Goal: Check status: Check status

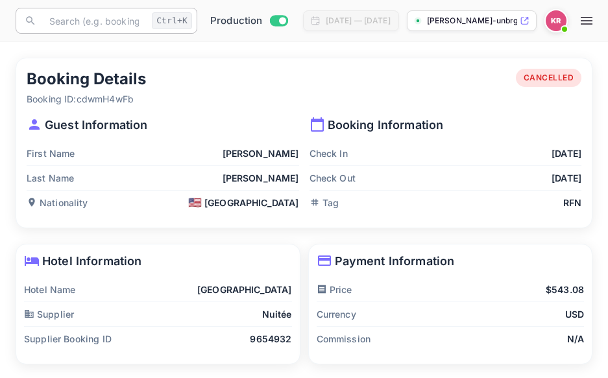
click at [87, 23] on input "text" at bounding box center [94, 21] width 105 height 26
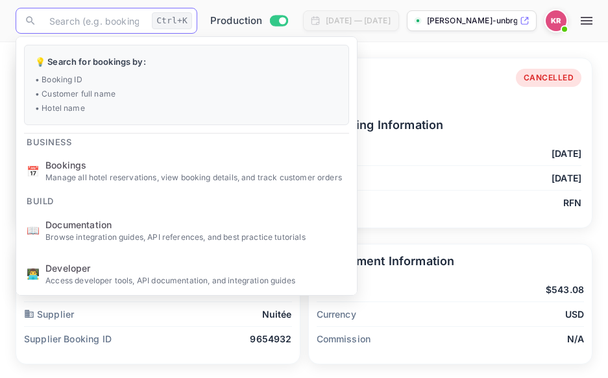
paste input "k3zwBxmJ0"
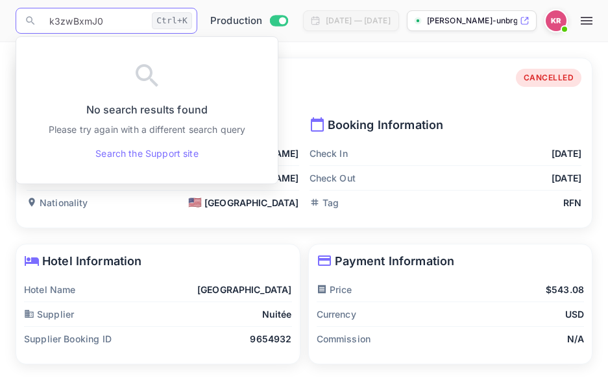
click at [49, 24] on input "k3zwBxmJ0" at bounding box center [94, 21] width 105 height 26
click at [106, 26] on input "k3zwBxmJ0" at bounding box center [94, 21] width 105 height 26
drag, startPoint x: 105, startPoint y: 24, endPoint x: 53, endPoint y: 22, distance: 52.6
click at [50, 23] on input "k3zwBxmJ0" at bounding box center [94, 21] width 105 height 26
type input "k3zwBxmJ0"
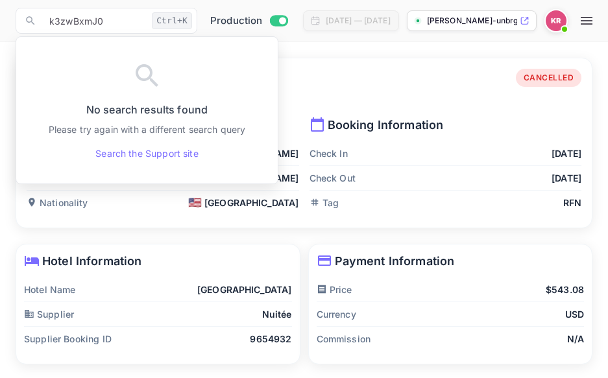
click at [379, 97] on div "Booking Details Booking ID: cdwmH4wFb CANCELLED" at bounding box center [304, 87] width 555 height 37
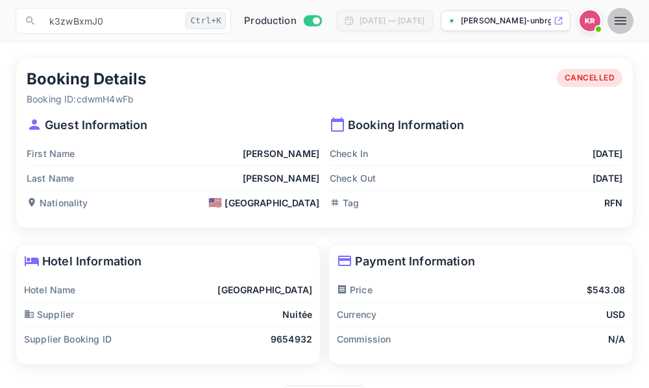
click at [607, 25] on icon "button" at bounding box center [620, 21] width 12 height 8
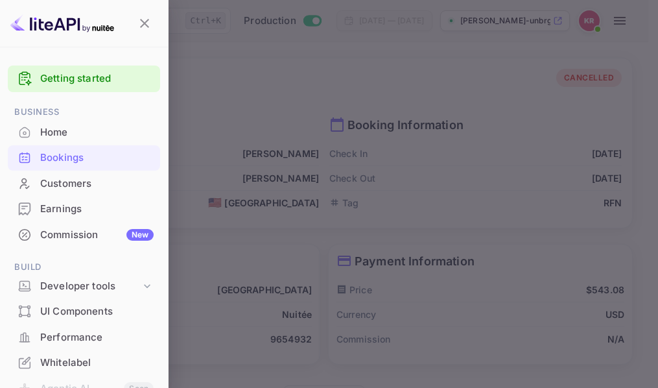
click at [66, 156] on div "Bookings" at bounding box center [97, 157] width 114 height 15
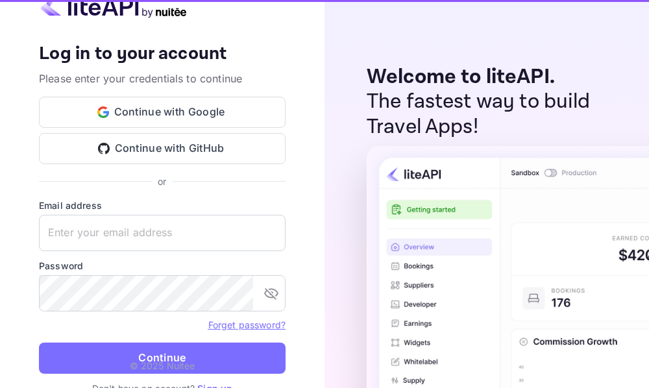
type input "[EMAIL_ADDRESS][DOMAIN_NAME]"
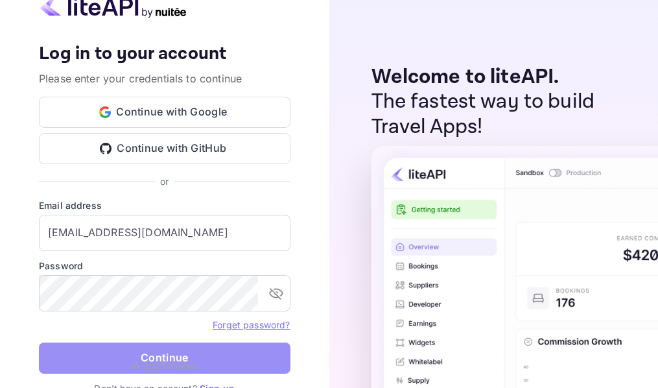
click at [209, 352] on button "Continue" at bounding box center [165, 357] width 252 height 31
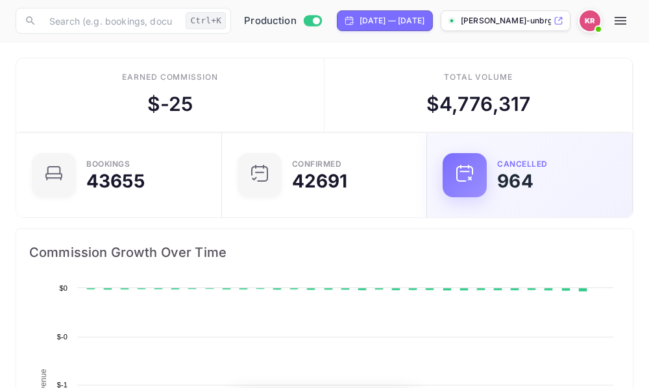
scroll to position [201, 293]
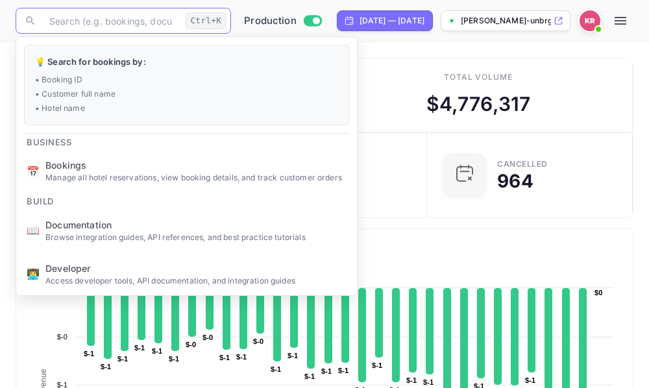
click at [47, 24] on input "text" at bounding box center [111, 21] width 139 height 26
paste input "k3zwBxmJ0"
type input "k3zwBxmJ0"
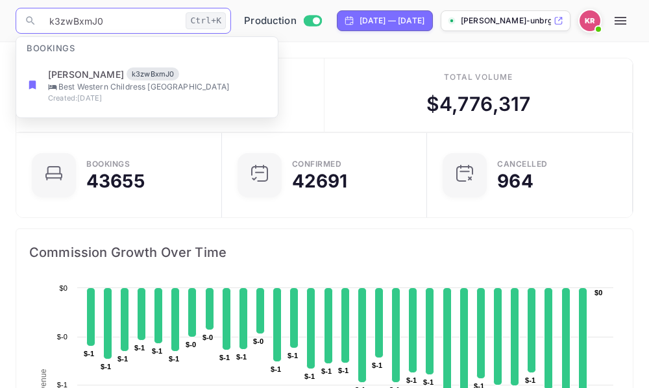
click at [47, 21] on input "k3zwBxmJ0" at bounding box center [111, 21] width 139 height 26
